Goal: Information Seeking & Learning: Check status

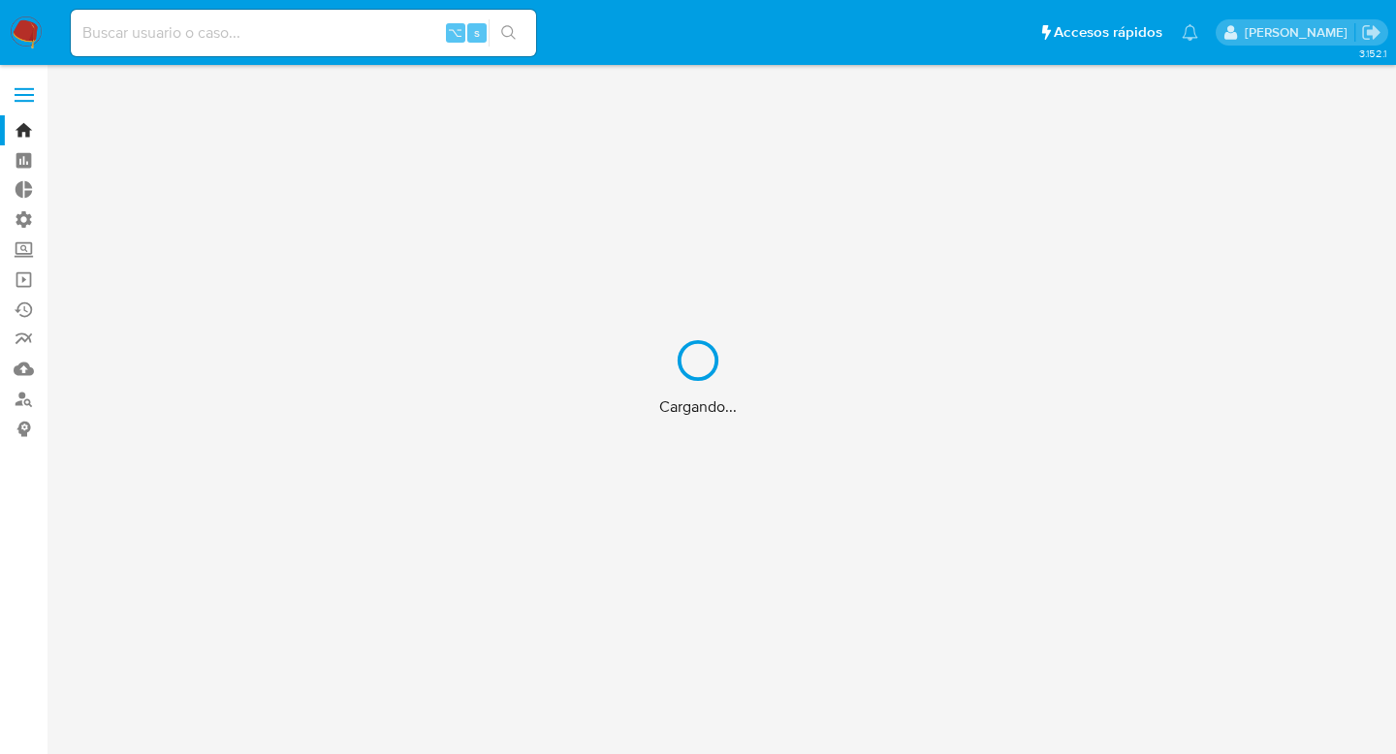
click at [175, 36] on div "Cargando..." at bounding box center [698, 377] width 1396 height 754
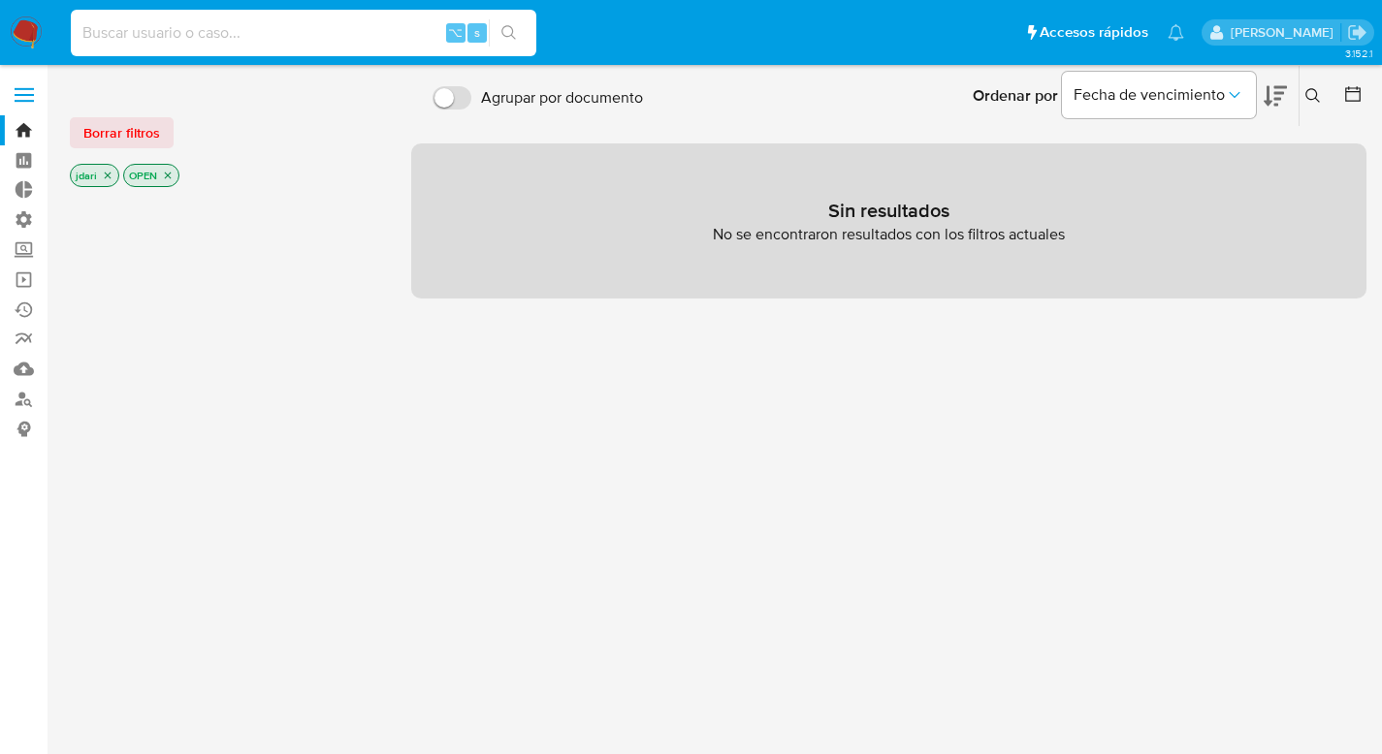
click at [121, 35] on input at bounding box center [303, 32] width 465 height 25
click at [228, 36] on input "7333868089" at bounding box center [303, 32] width 465 height 25
click at [512, 30] on icon "search-icon" at bounding box center [508, 32] width 15 height 15
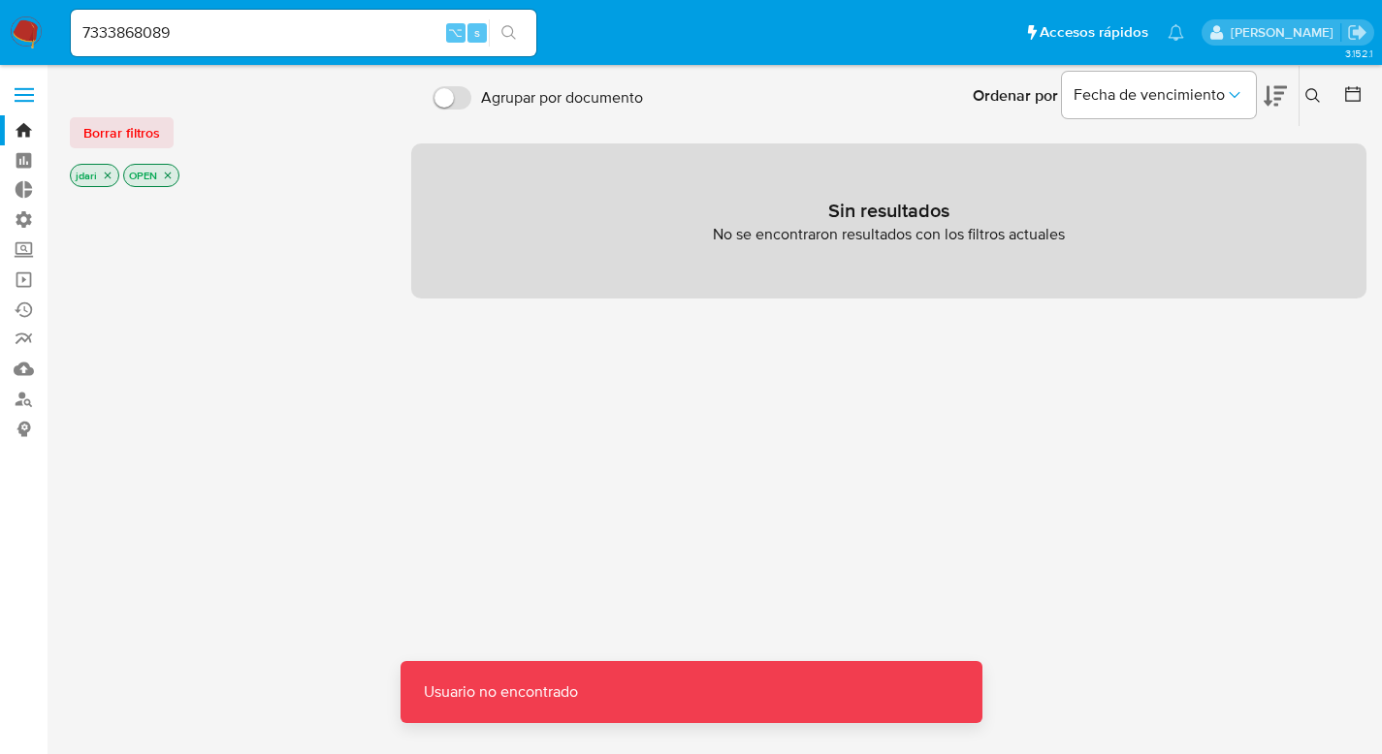
click at [170, 175] on icon "close-filter" at bounding box center [168, 176] width 12 height 12
click at [105, 176] on icon "close-filter" at bounding box center [108, 176] width 12 height 12
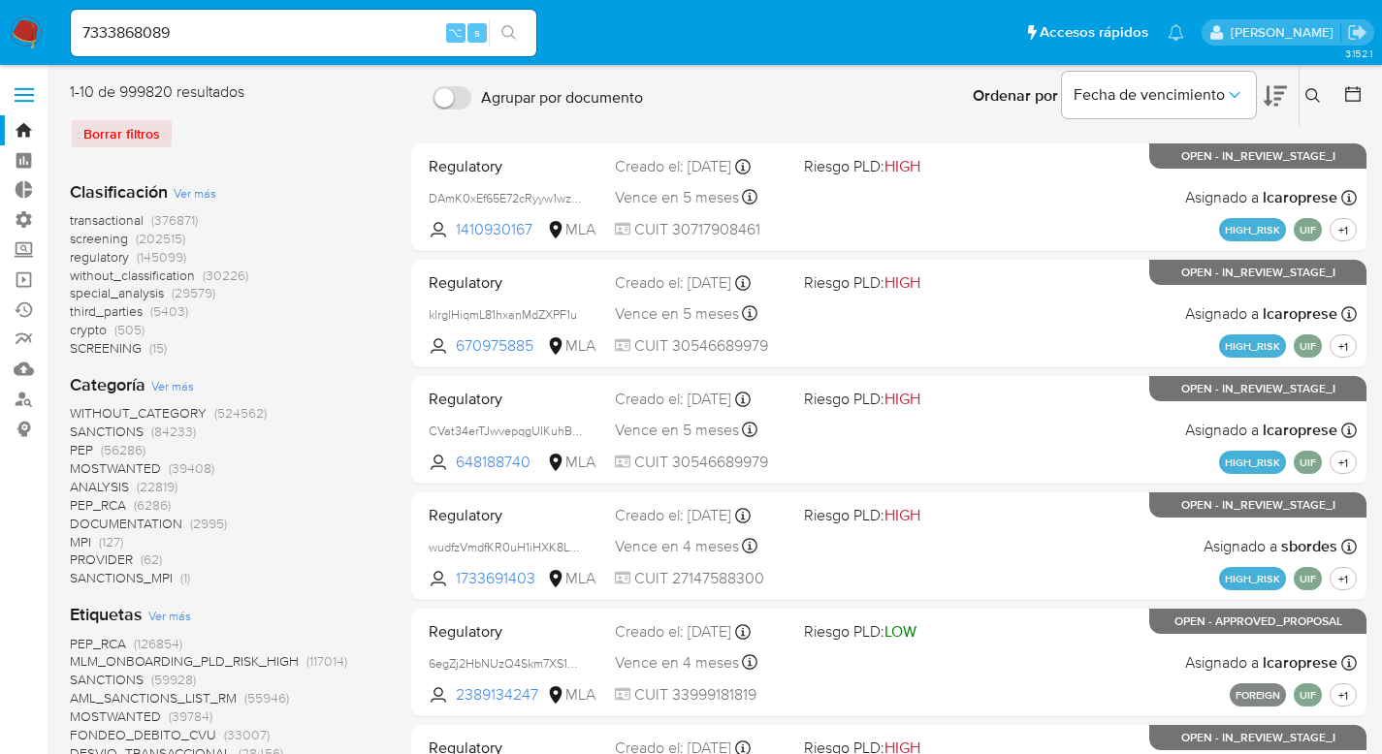
click at [520, 32] on button "search-icon" at bounding box center [509, 32] width 40 height 27
drag, startPoint x: 107, startPoint y: 32, endPoint x: 130, endPoint y: 35, distance: 23.4
click at [109, 31] on input "7333868089" at bounding box center [303, 32] width 465 height 25
type input "733868089"
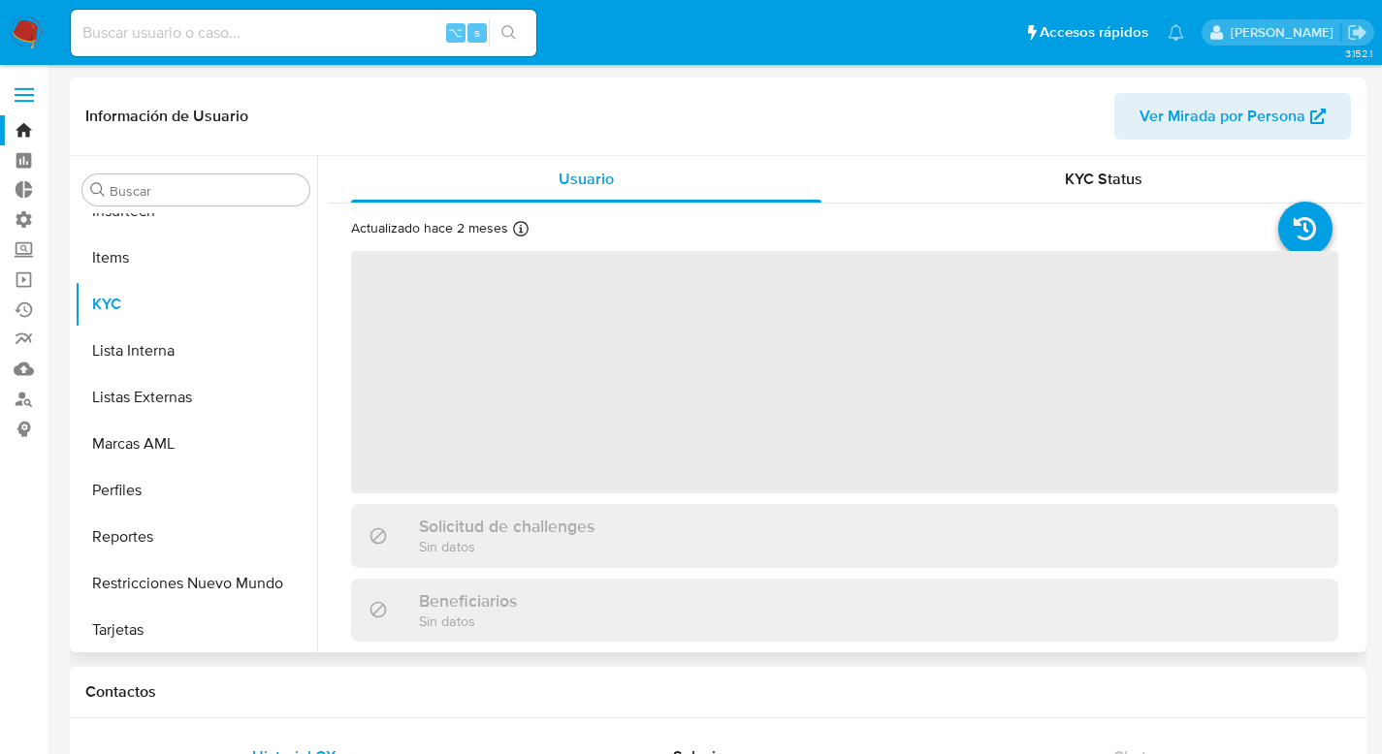
scroll to position [819, 0]
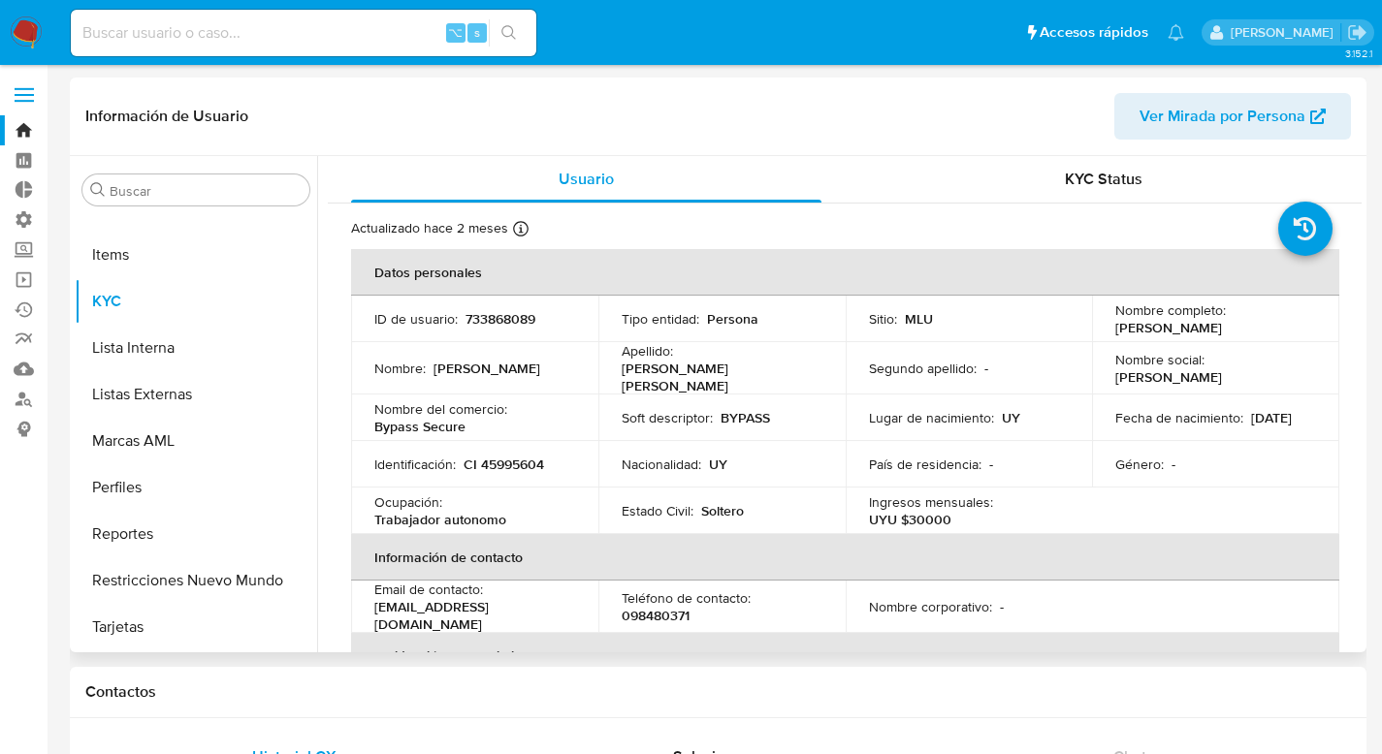
select select "10"
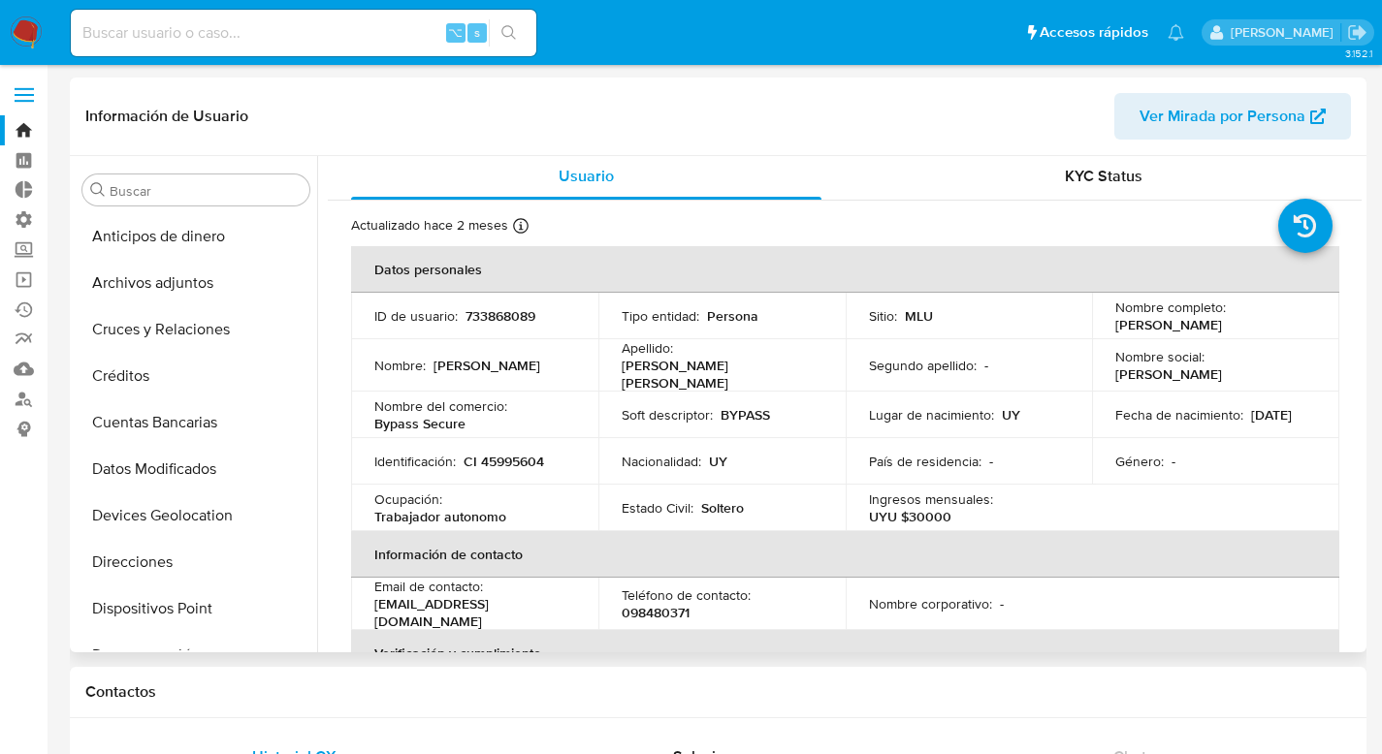
scroll to position [0, 0]
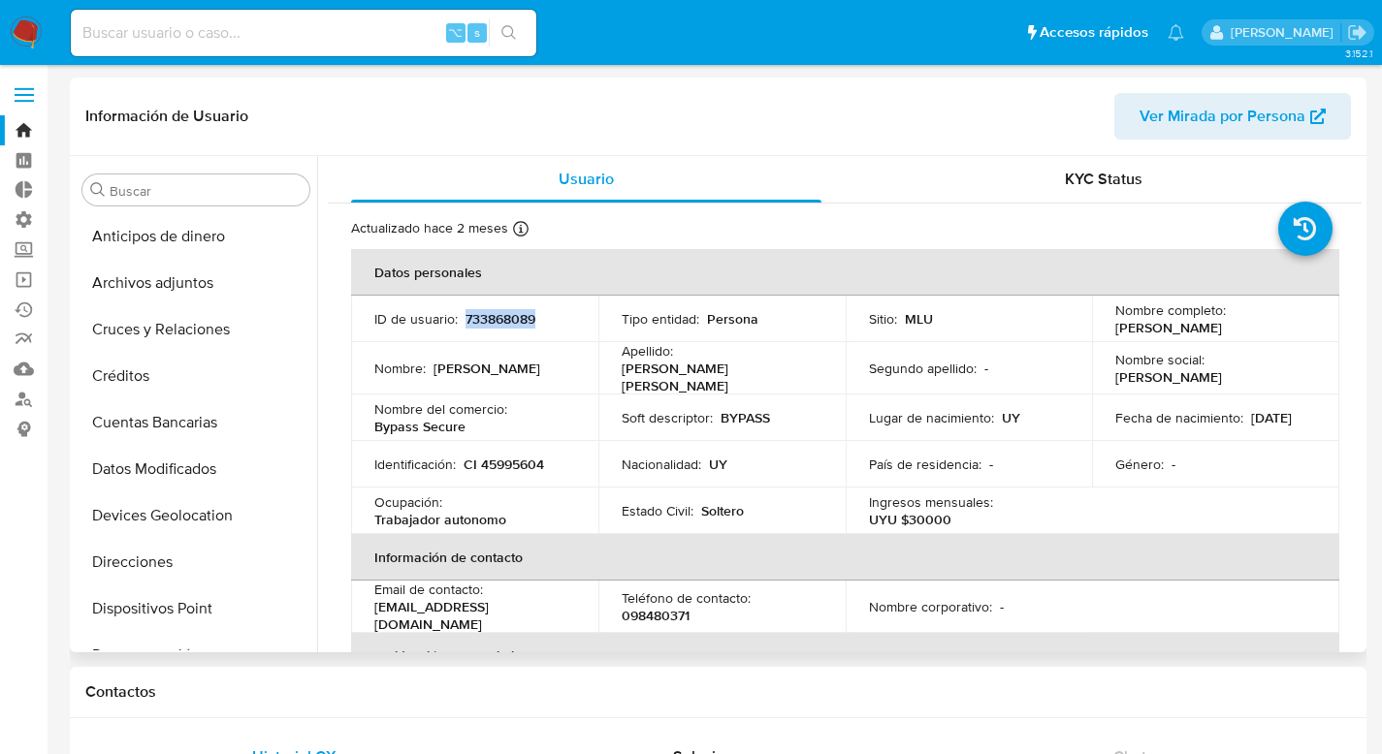
drag, startPoint x: 539, startPoint y: 314, endPoint x: 461, endPoint y: 321, distance: 77.9
click at [461, 321] on div "ID de usuario : 733868089" at bounding box center [474, 318] width 201 height 17
copy p "733868089"
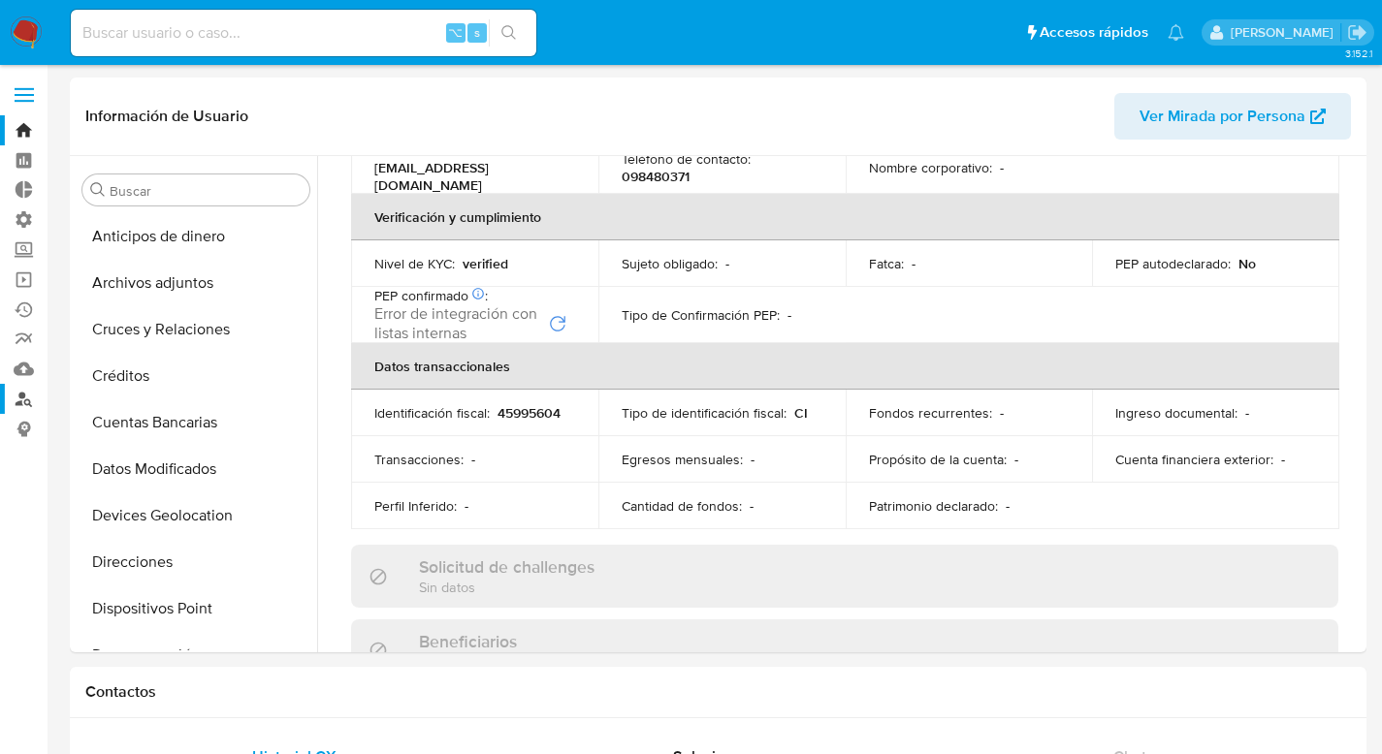
scroll to position [454, 0]
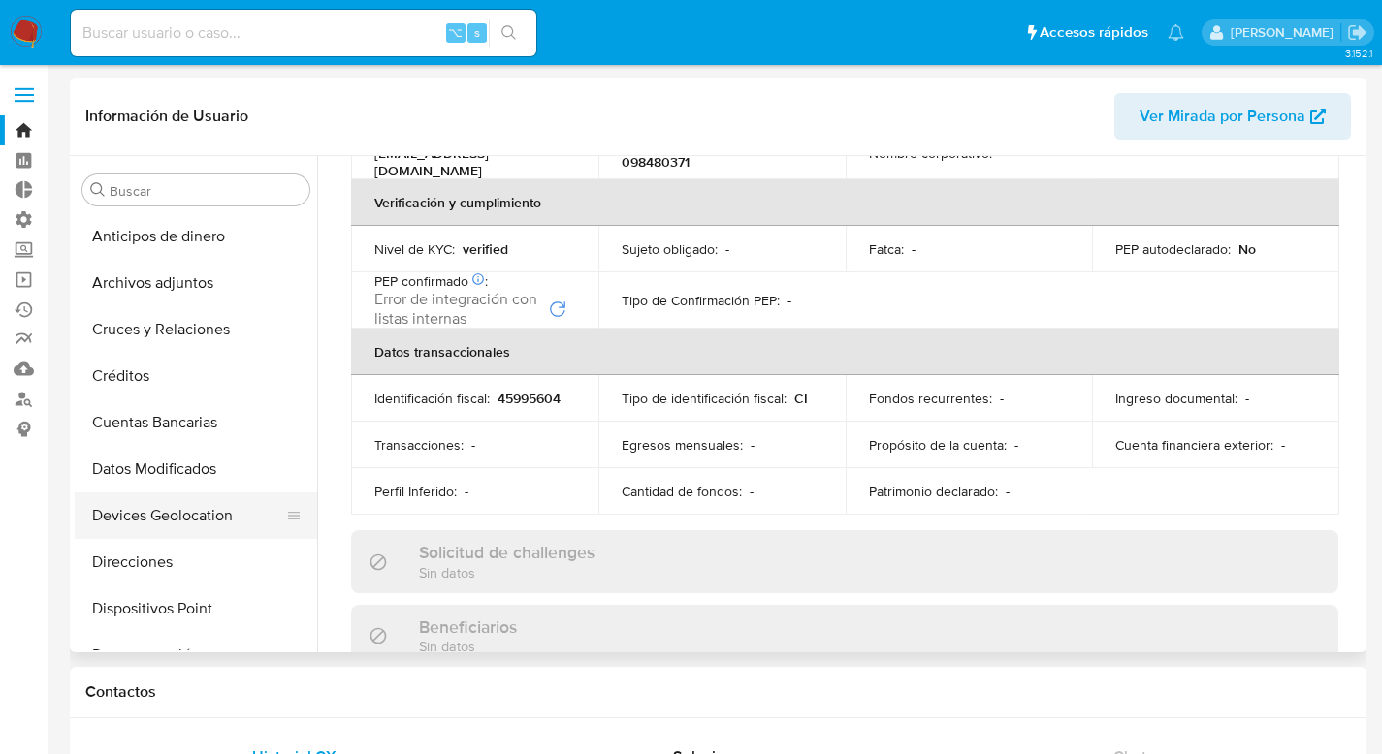
click at [136, 517] on button "Devices Geolocation" at bounding box center [188, 516] width 227 height 47
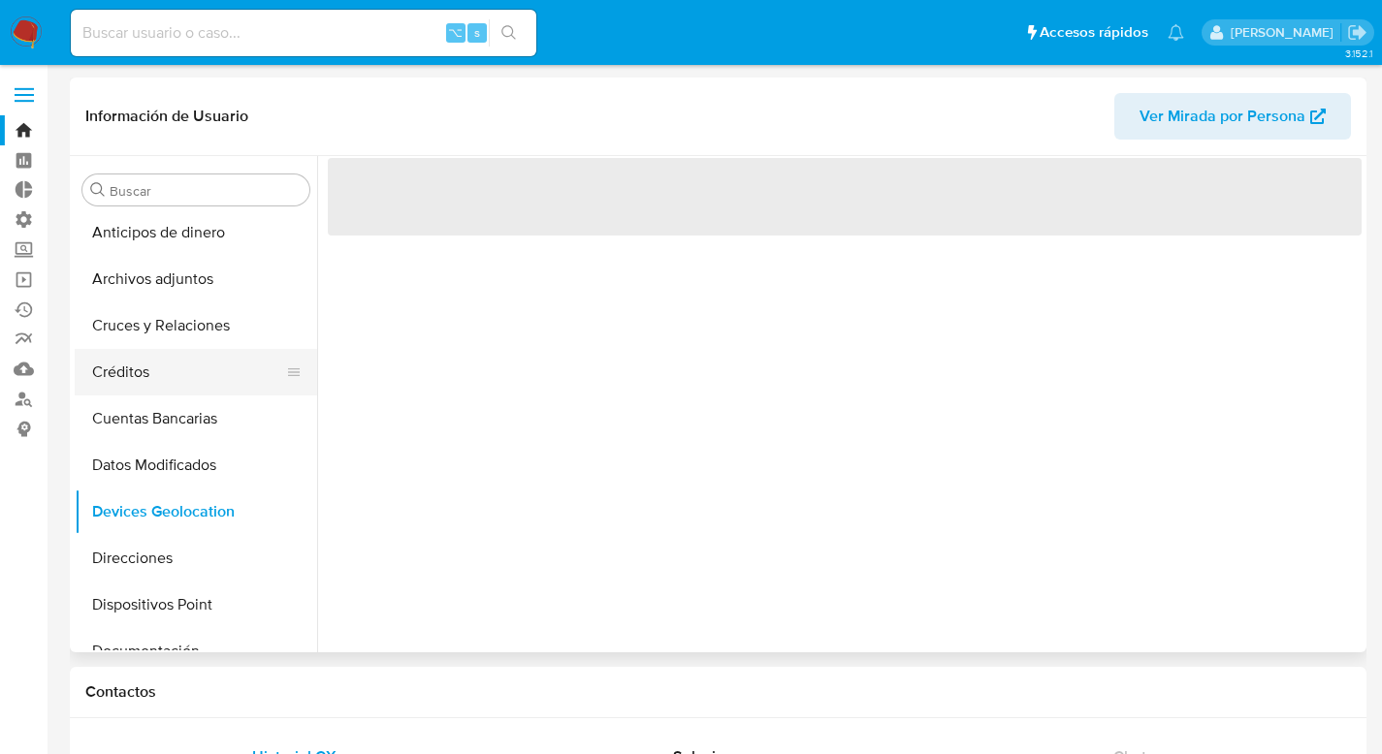
scroll to position [0, 0]
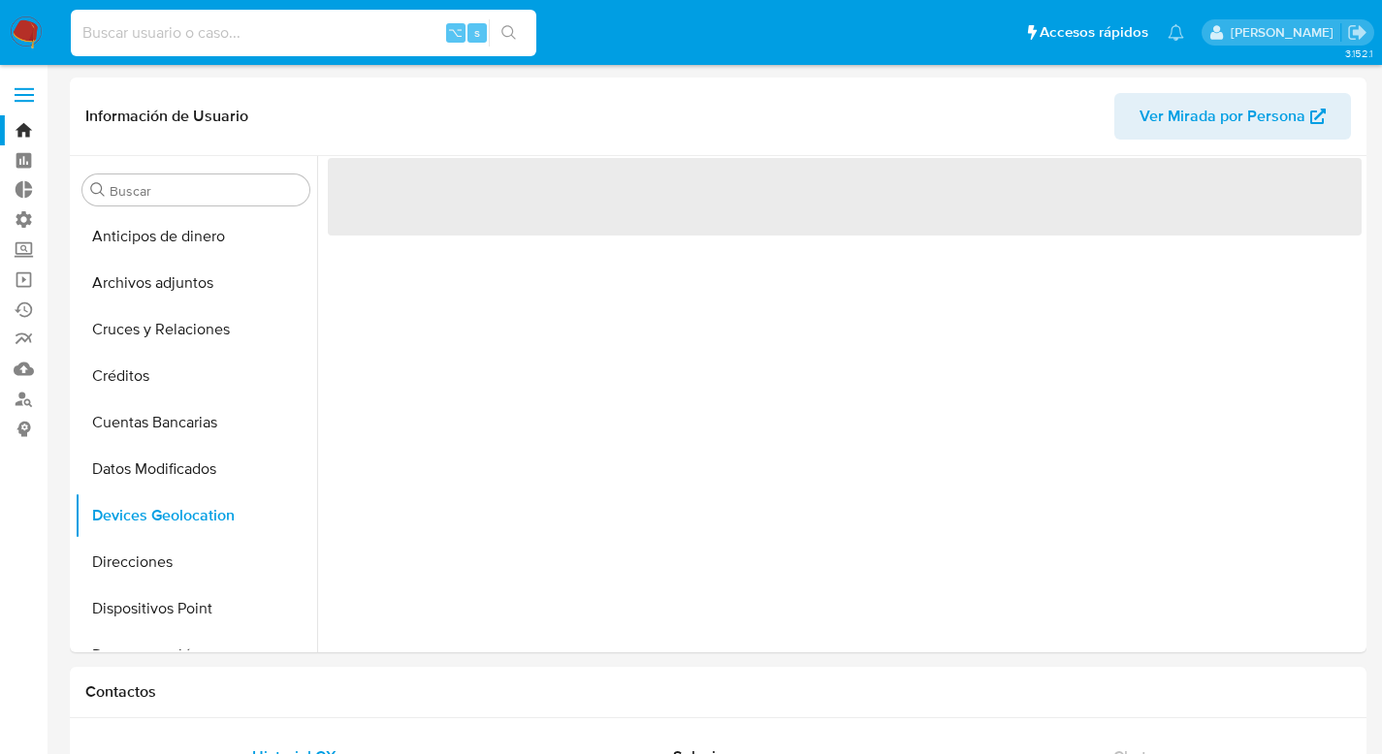
click at [175, 31] on input at bounding box center [303, 32] width 465 height 25
paste input "733868089"
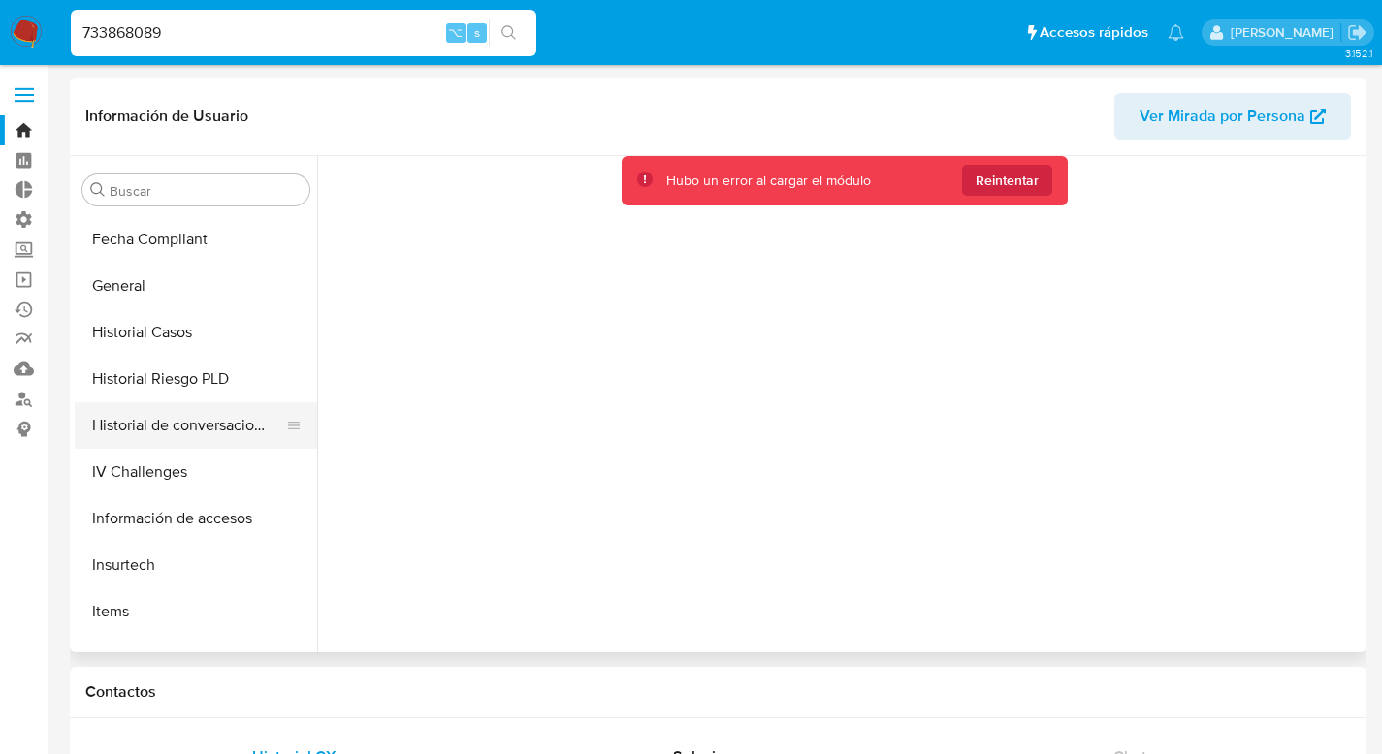
scroll to position [469, 0]
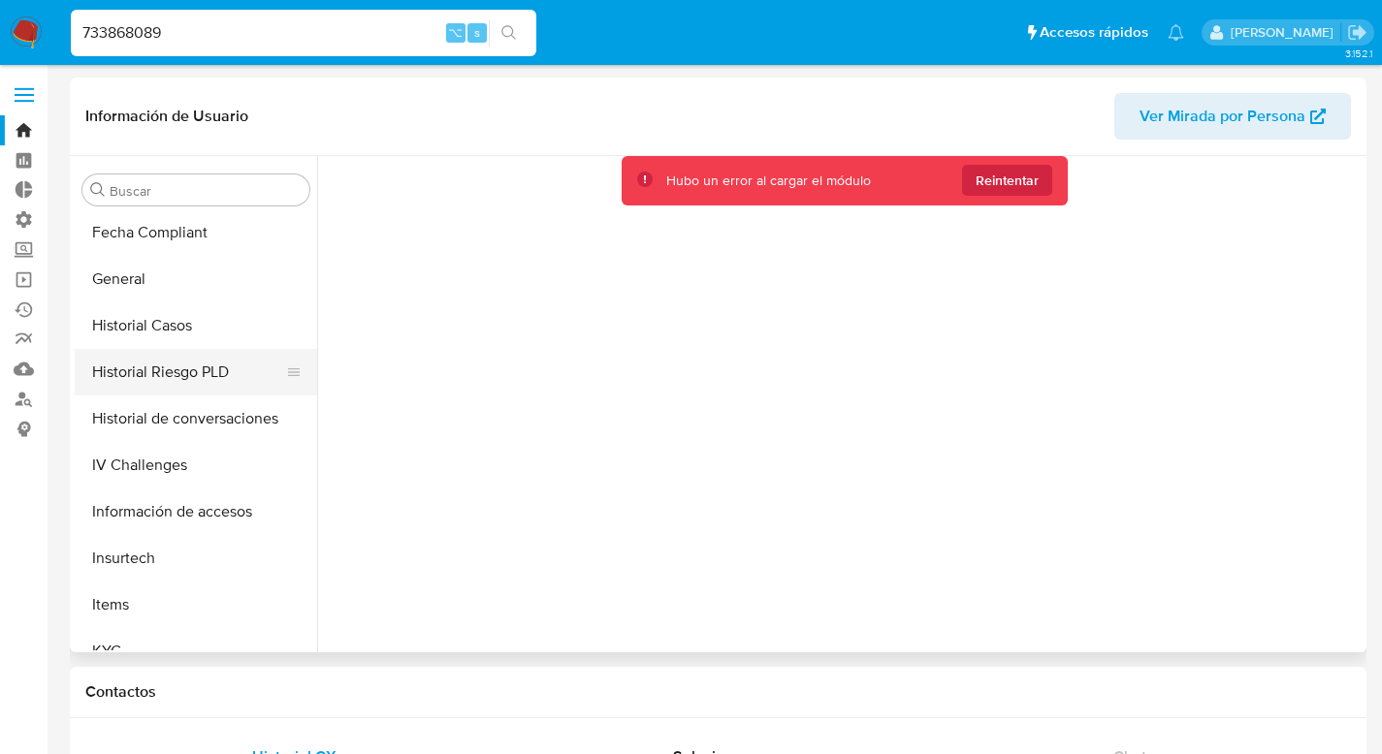
type input "733868089"
click at [114, 375] on button "Historial Riesgo PLD" at bounding box center [188, 372] width 227 height 47
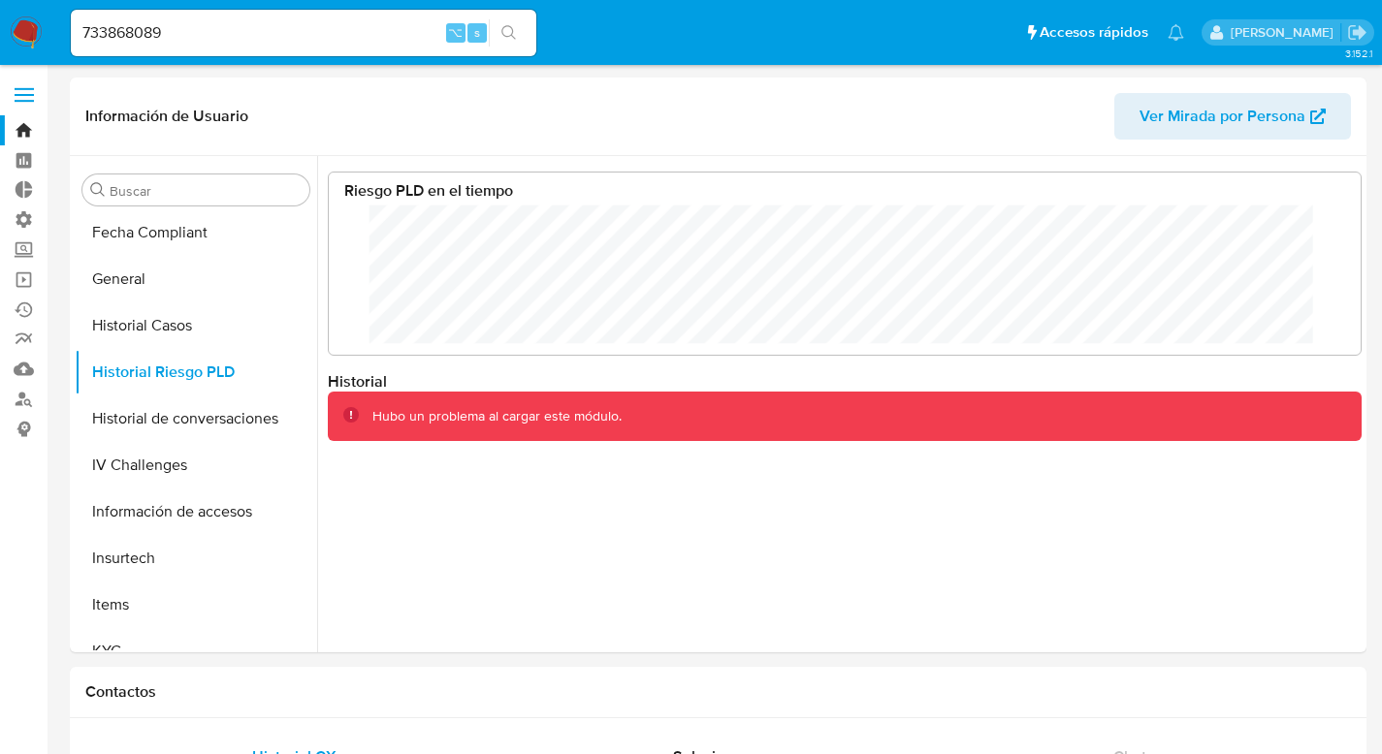
scroll to position [145, 993]
click at [516, 22] on button "search-icon" at bounding box center [509, 32] width 40 height 27
click at [501, 25] on icon "search-icon" at bounding box center [509, 33] width 16 height 16
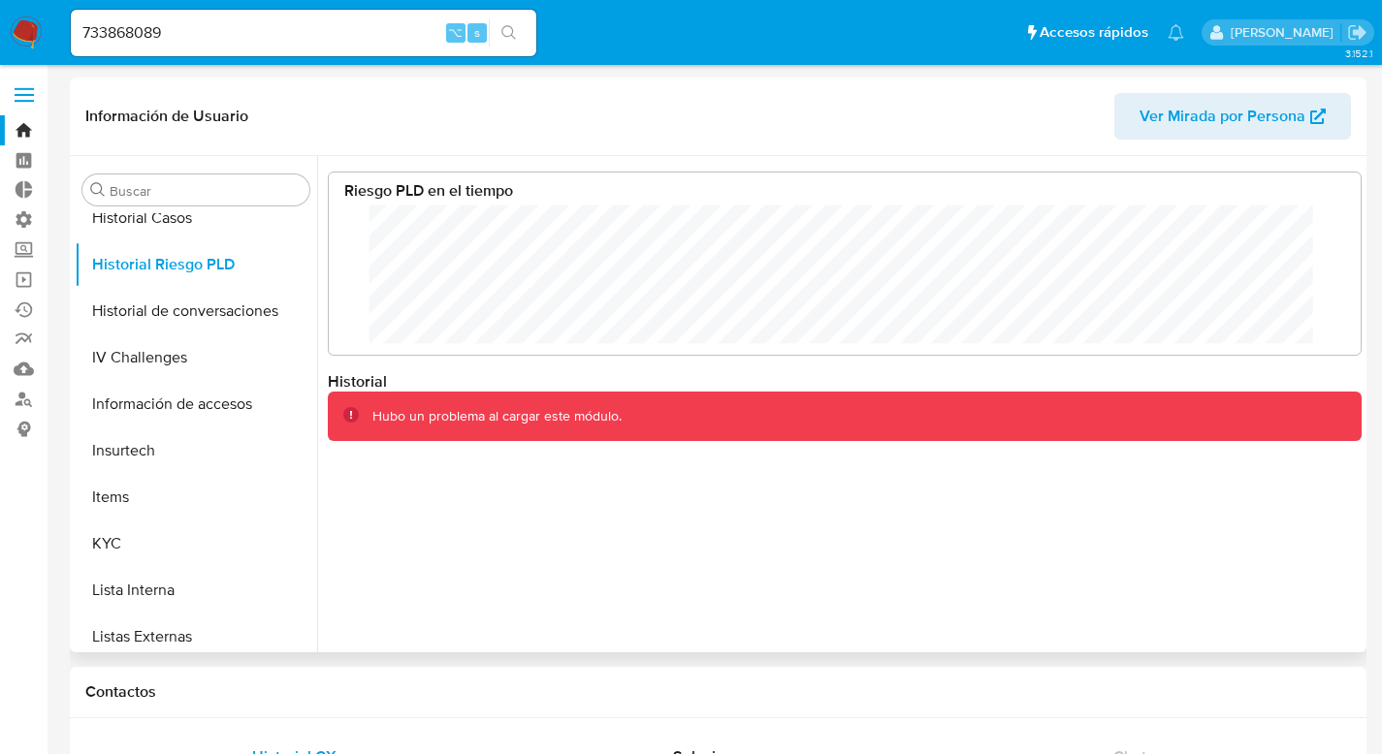
scroll to position [598, 0]
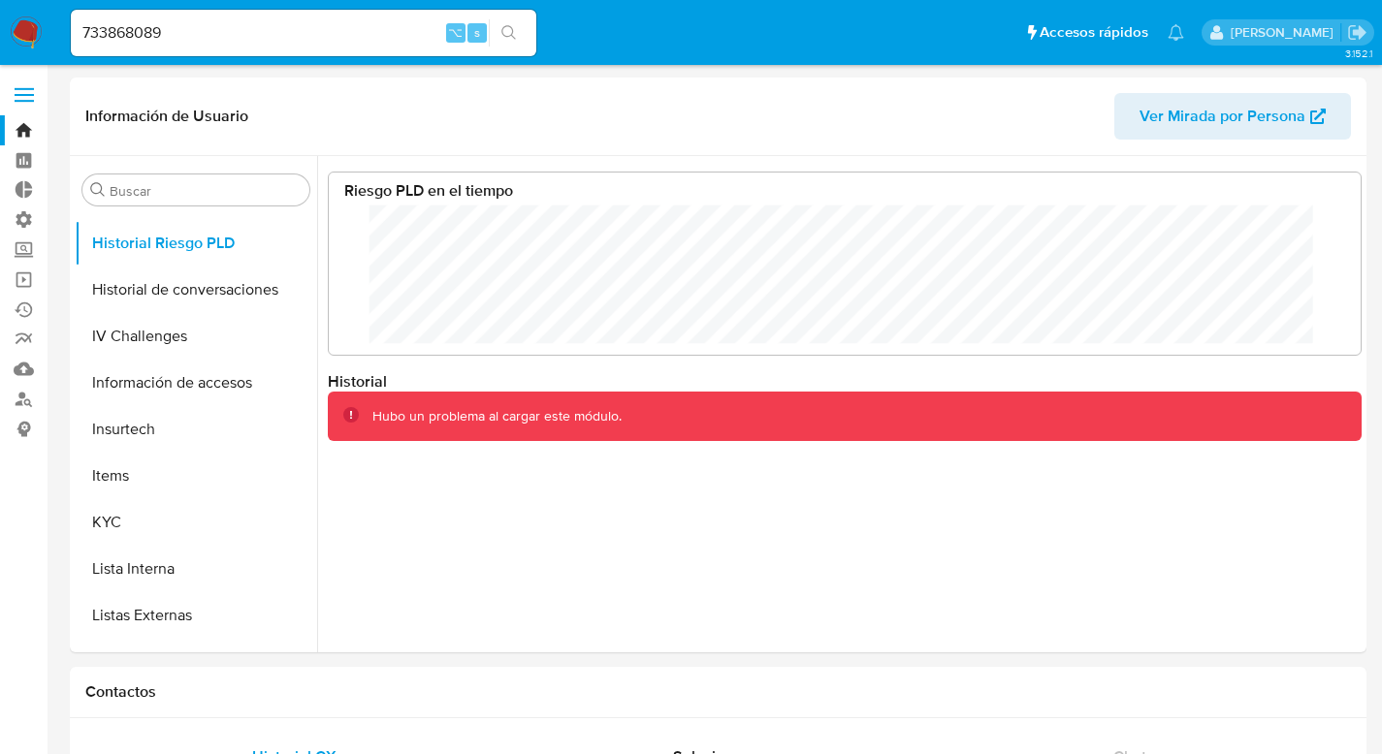
click at [27, 90] on span at bounding box center [24, 88] width 19 height 3
click at [0, 0] on input "checkbox" at bounding box center [0, 0] width 0 height 0
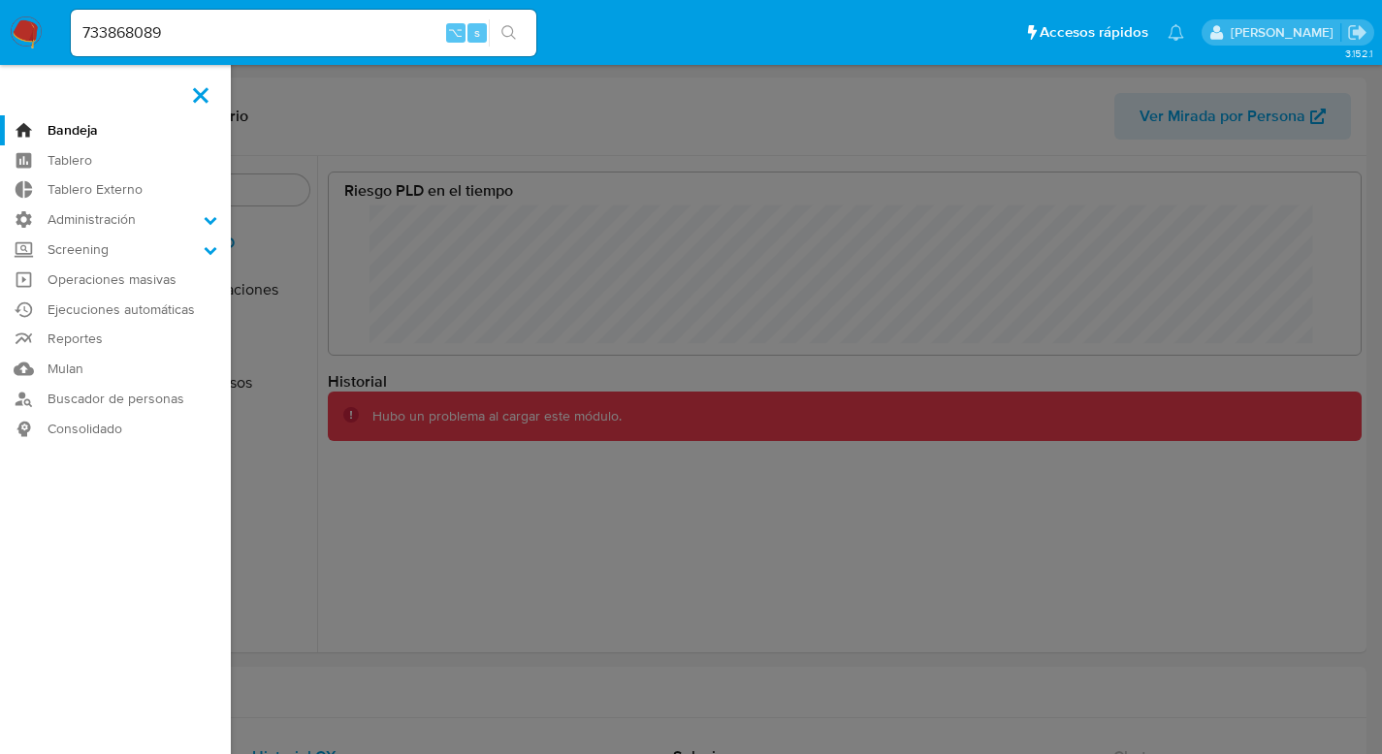
click at [450, 601] on label at bounding box center [691, 377] width 1382 height 754
click at [0, 0] on input "checkbox" at bounding box center [0, 0] width 0 height 0
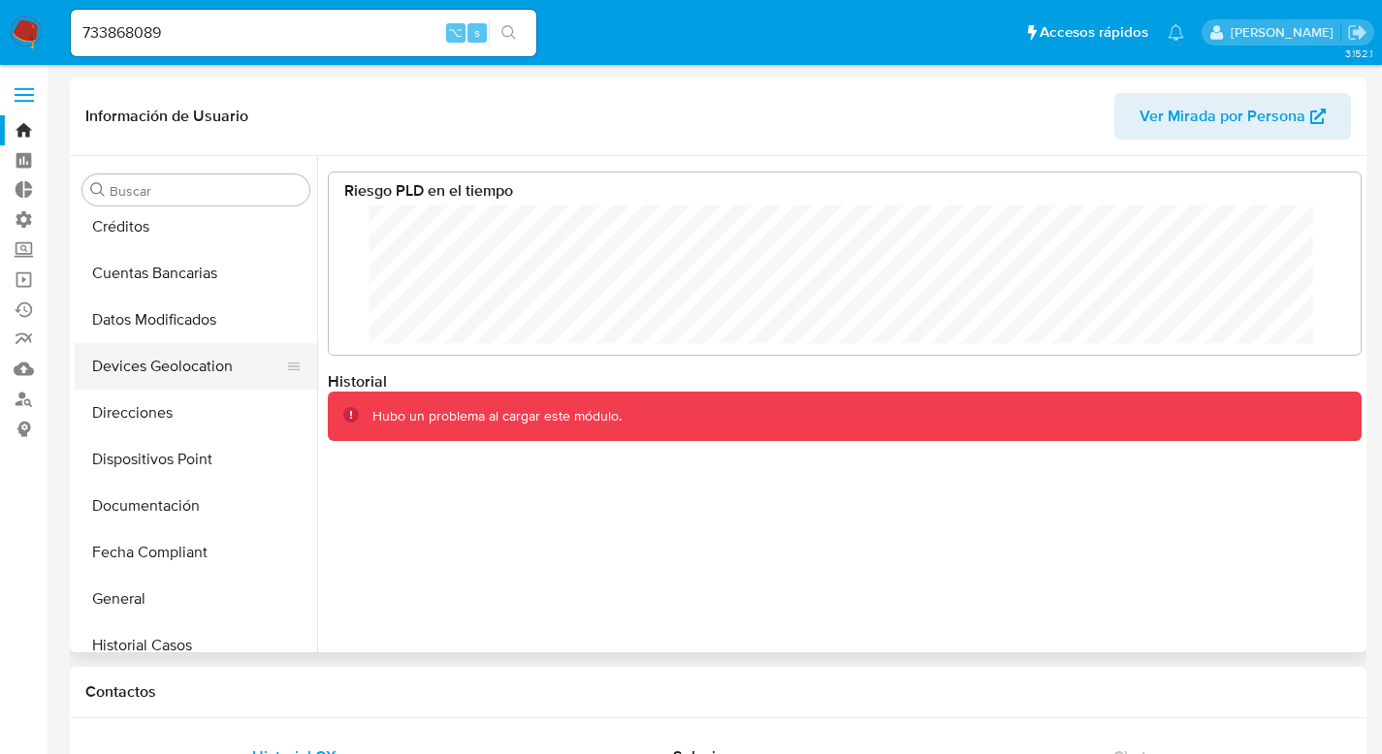
scroll to position [156, 0]
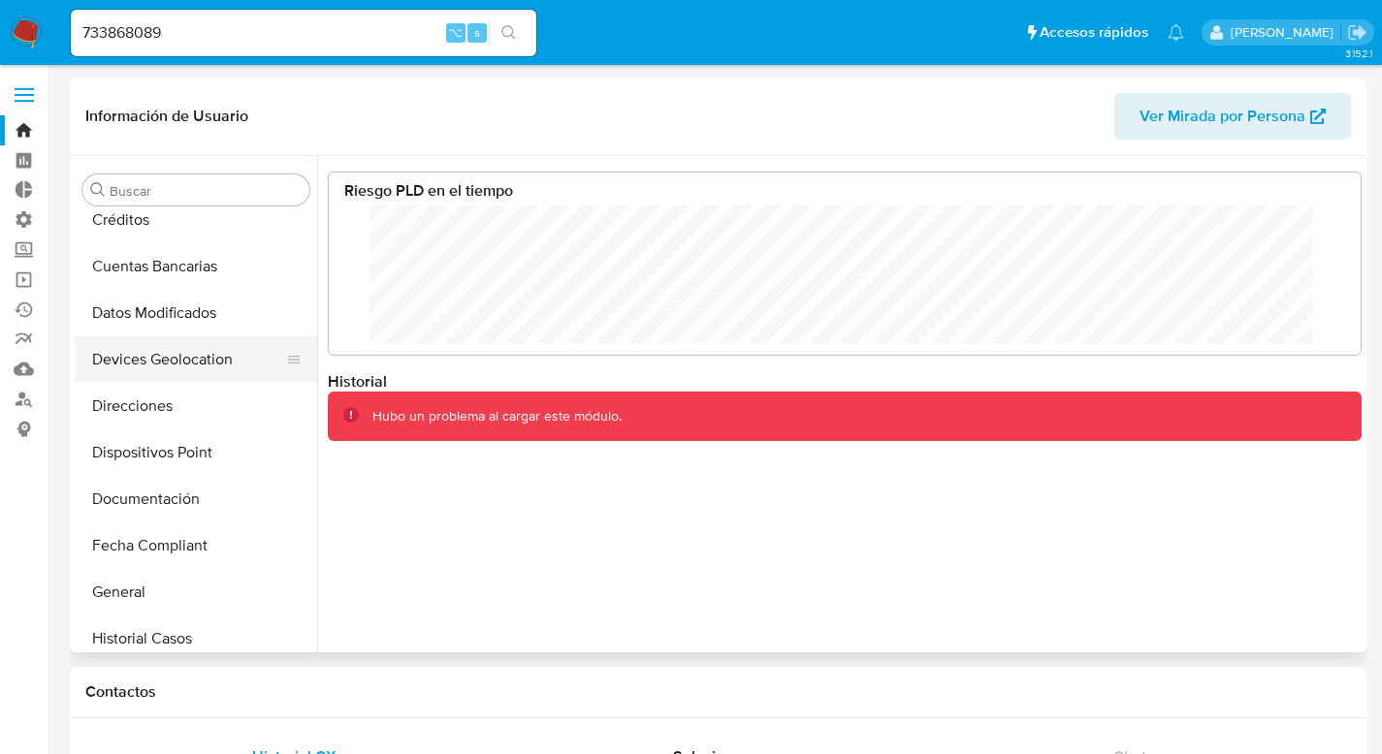
click at [131, 360] on button "Devices Geolocation" at bounding box center [188, 359] width 227 height 47
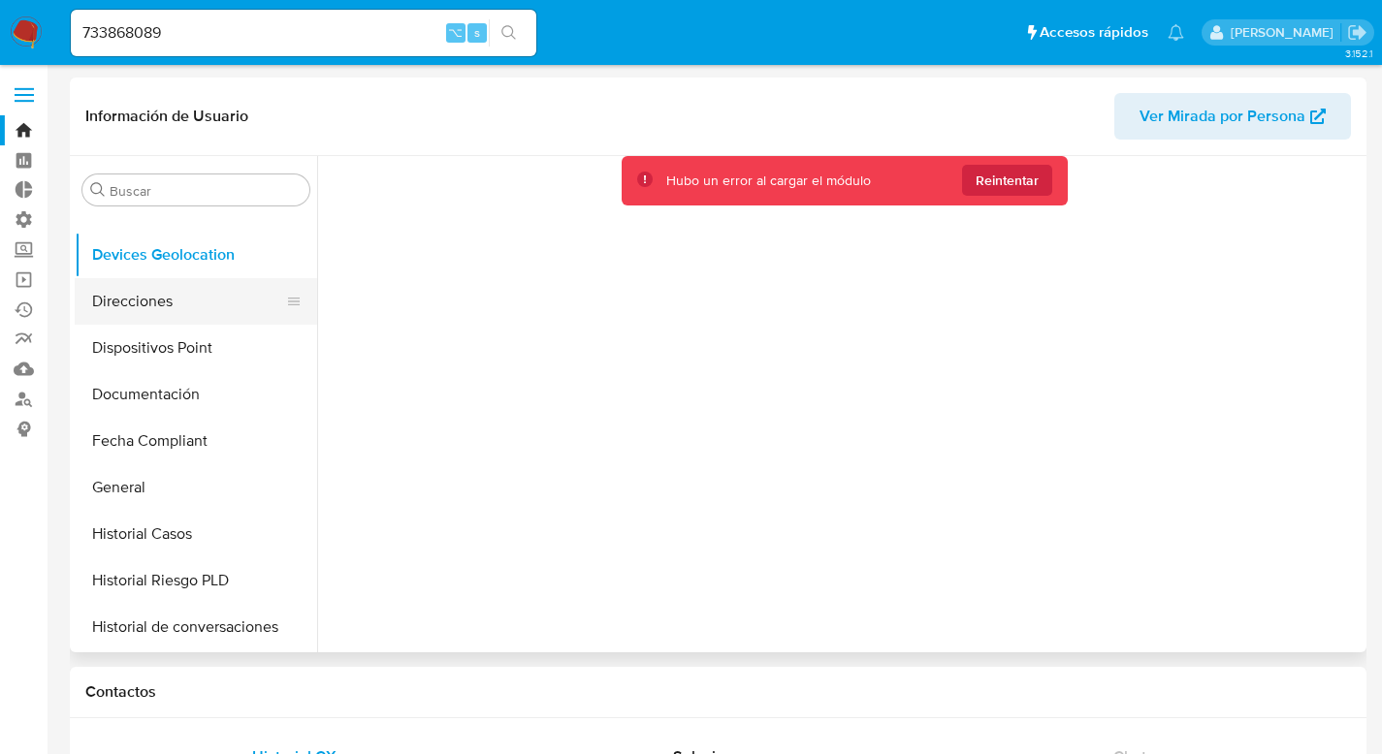
scroll to position [0, 0]
